Goal: Communication & Community: Answer question/provide support

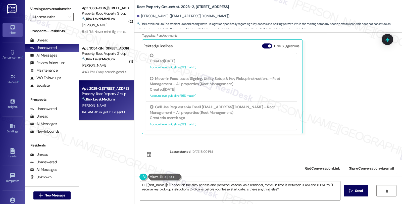
scroll to position [439, 0]
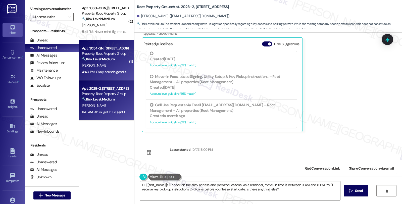
click at [96, 63] on div "[PERSON_NAME]" at bounding box center [105, 65] width 48 height 6
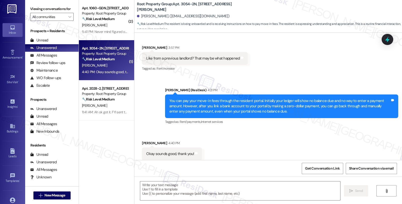
type textarea "Fetching suggested responses. Please feel free to read through the conversation…"
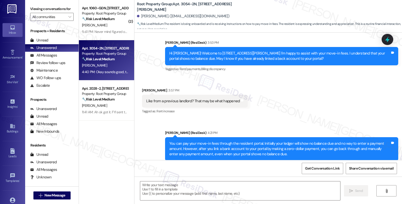
scroll to position [132, 0]
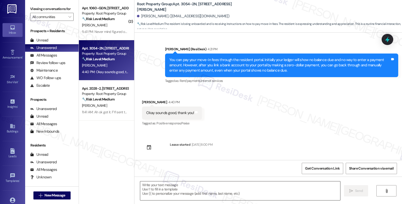
click at [191, 190] on textarea at bounding box center [240, 191] width 200 height 19
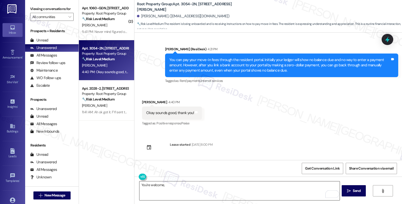
click at [188, 193] on textarea "You're welcome," at bounding box center [240, 191] width 200 height 19
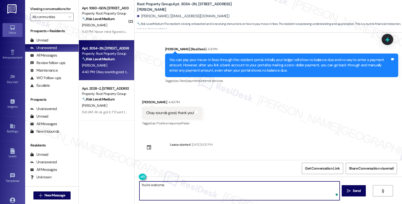
paste textarea "can be found in your LEASE AGREEMENT or the UNIT INFO SHEET."
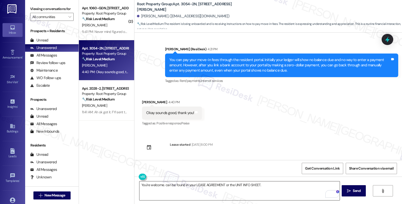
click at [182, 188] on textarea "You're welcome. can be found in your LEASE AGREEMENT or the UNIT INFO SHEET." at bounding box center [240, 191] width 200 height 19
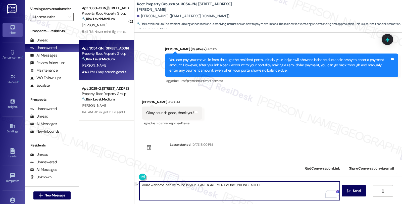
drag, startPoint x: 162, startPoint y: 186, endPoint x: 290, endPoint y: 181, distance: 128.1
click at [290, 181] on div "You're welcome. can be found in your LEASE AGREEMENT or the UNIT INFO SHEET.  …" at bounding box center [269, 196] width 268 height 38
paste textarea "Should you have other concerns, please feel free to reach out. Have a great day!"
click at [268, 185] on textarea "You're welcome. Should you have other concerns, please feel free to reach out. …" at bounding box center [240, 191] width 200 height 19
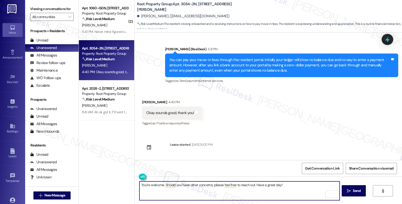
click at [273, 185] on textarea "You're welcome. Should you have other concerns, please feel free to reach out. …" at bounding box center [240, 191] width 200 height 19
type textarea "You're welcome. Should you have other concerns, please feel free to reach out. …"
click at [265, 184] on textarea "You're welcome. Should you have other concerns, please feel free to reach out. …" at bounding box center [240, 191] width 200 height 19
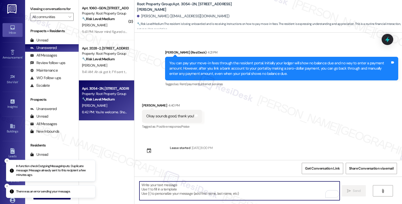
scroll to position [167, 0]
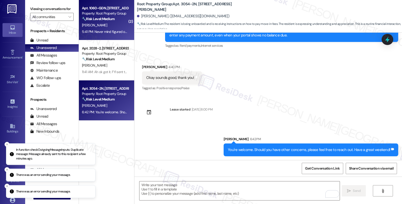
click at [114, 21] on div "🔧 Risk Level: Medium The resident initially expressed concern about key pickup …" at bounding box center [105, 18] width 47 height 5
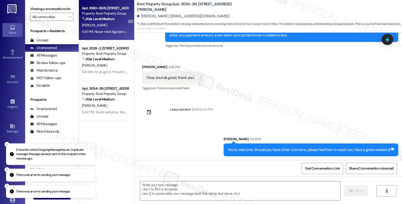
type textarea "Fetching suggested responses. Please feel free to read through the conversation…"
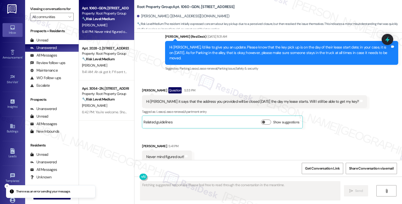
scroll to position [1175, 0]
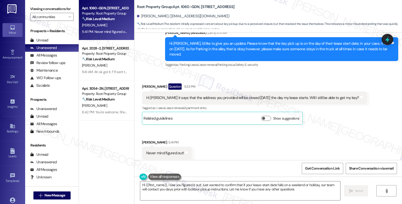
type textarea "Hi {{first_name}}, I see you figured it out! Just wanted to confirm that if you…"
drag, startPoint x: 284, startPoint y: 187, endPoint x: 285, endPoint y: 185, distance: 2.6
click at [284, 187] on textarea "Hi {{first_name}}, I see you figured it out! Just wanted to confirm that if you…" at bounding box center [240, 191] width 200 height 19
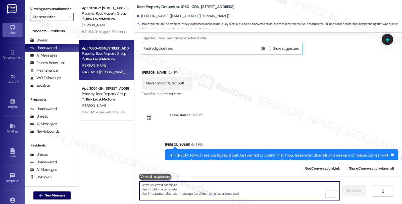
scroll to position [1246, 0]
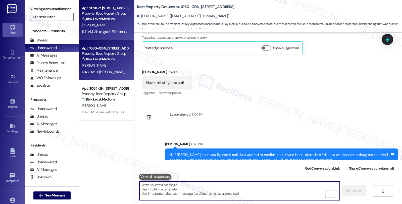
click at [114, 30] on div "11:41 AM: Ah ok got it. FYI sent the email to the generic inbox we received [EM…" at bounding box center [166, 31] width 169 height 5
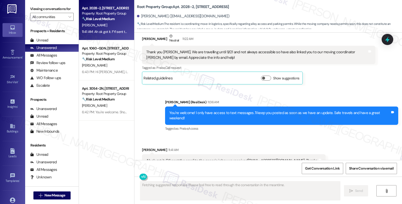
scroll to position [299, 0]
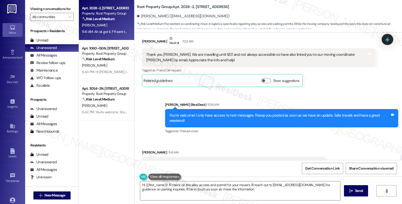
type textarea "Hi {{first_name}}! I'll check on the alley access and permit for your movers. I…"
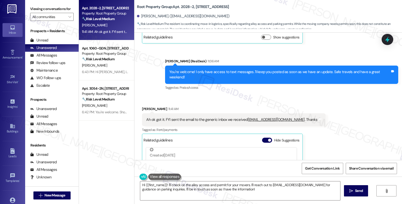
scroll to position [439, 0]
